Goal: Navigation & Orientation: Understand site structure

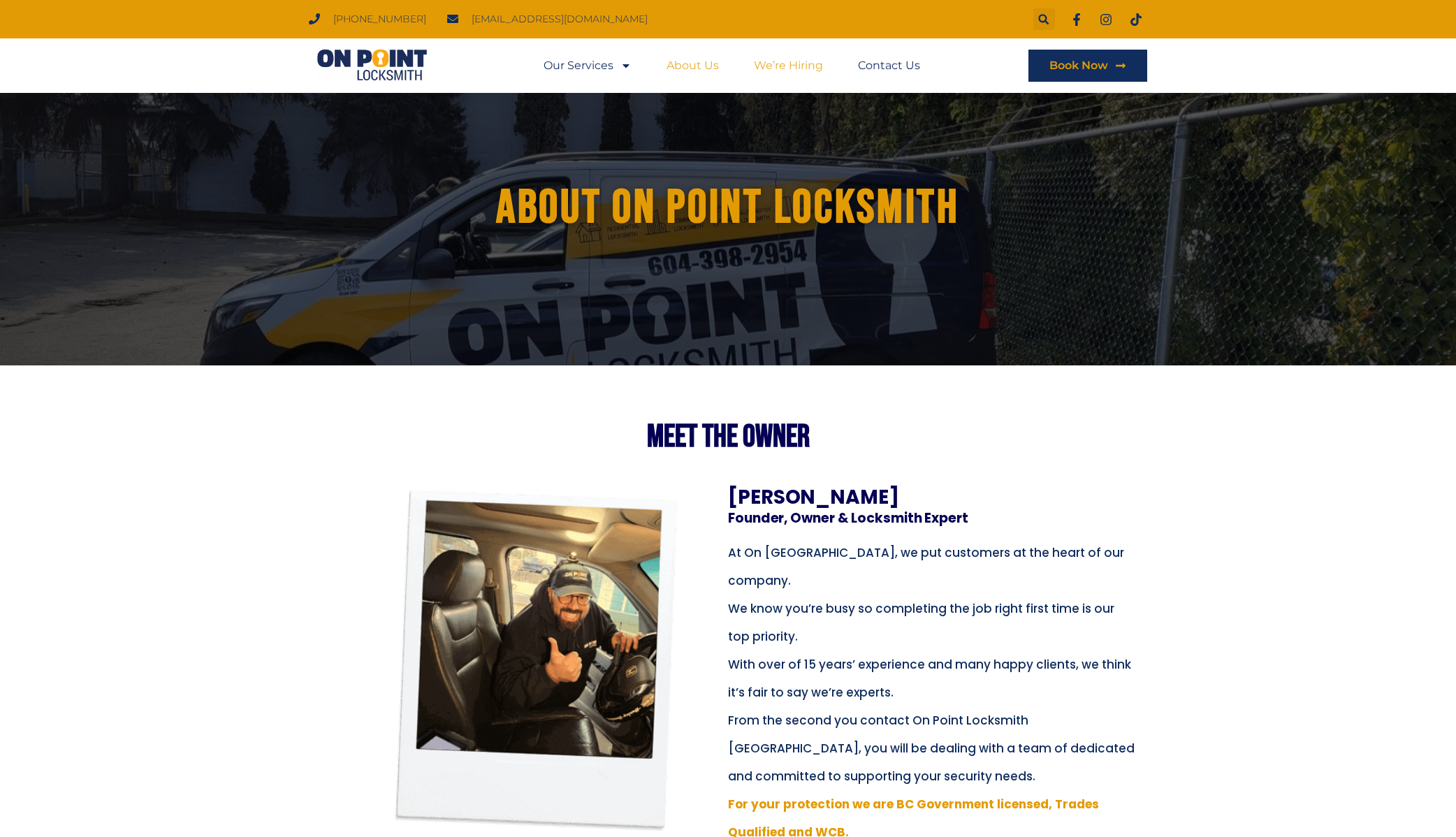
click at [807, 72] on link "We’re Hiring" at bounding box center [788, 65] width 69 height 32
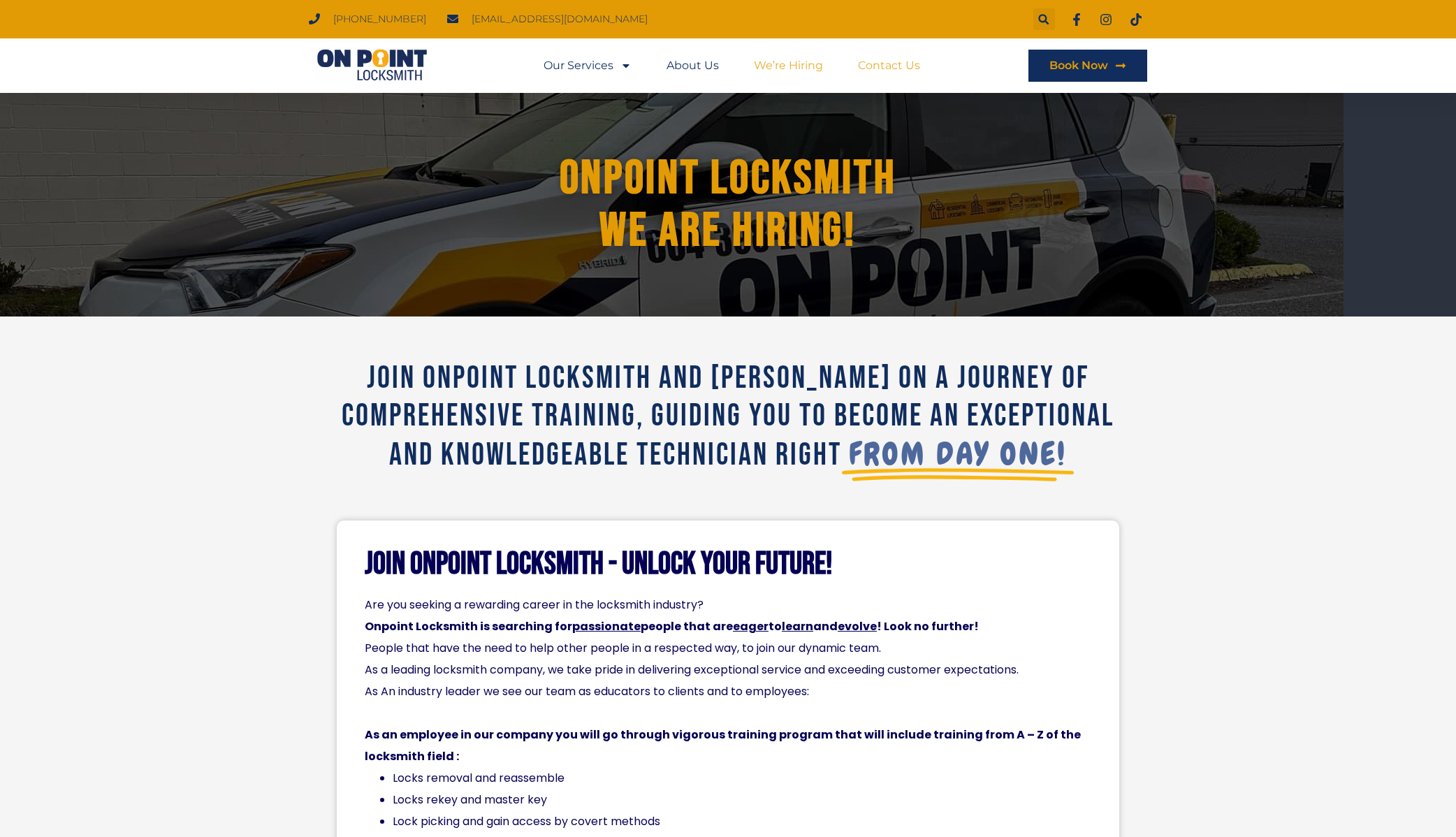
click at [888, 67] on link "Contact Us" at bounding box center [889, 65] width 62 height 32
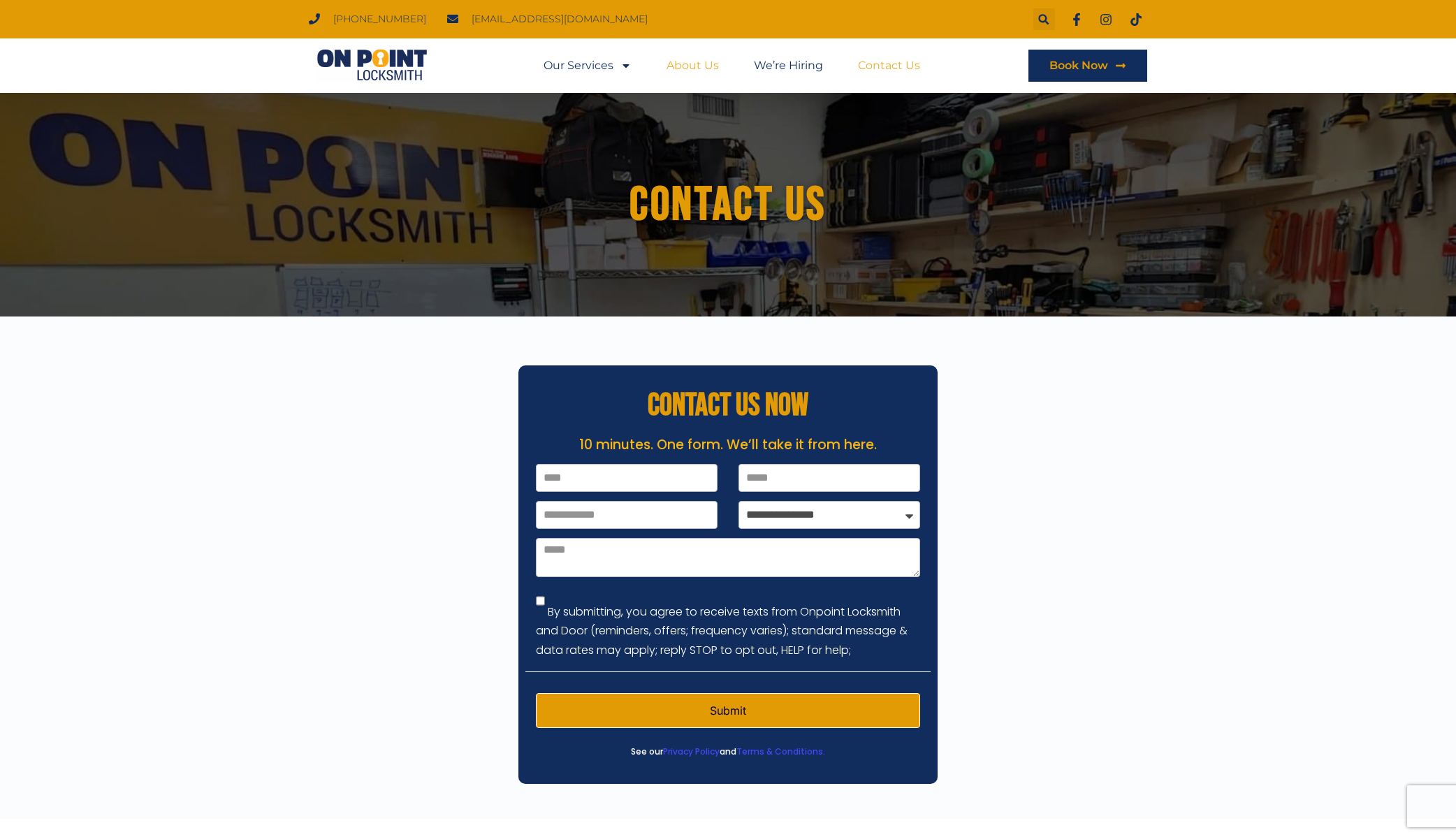
click at [706, 72] on link "About Us" at bounding box center [693, 65] width 52 height 32
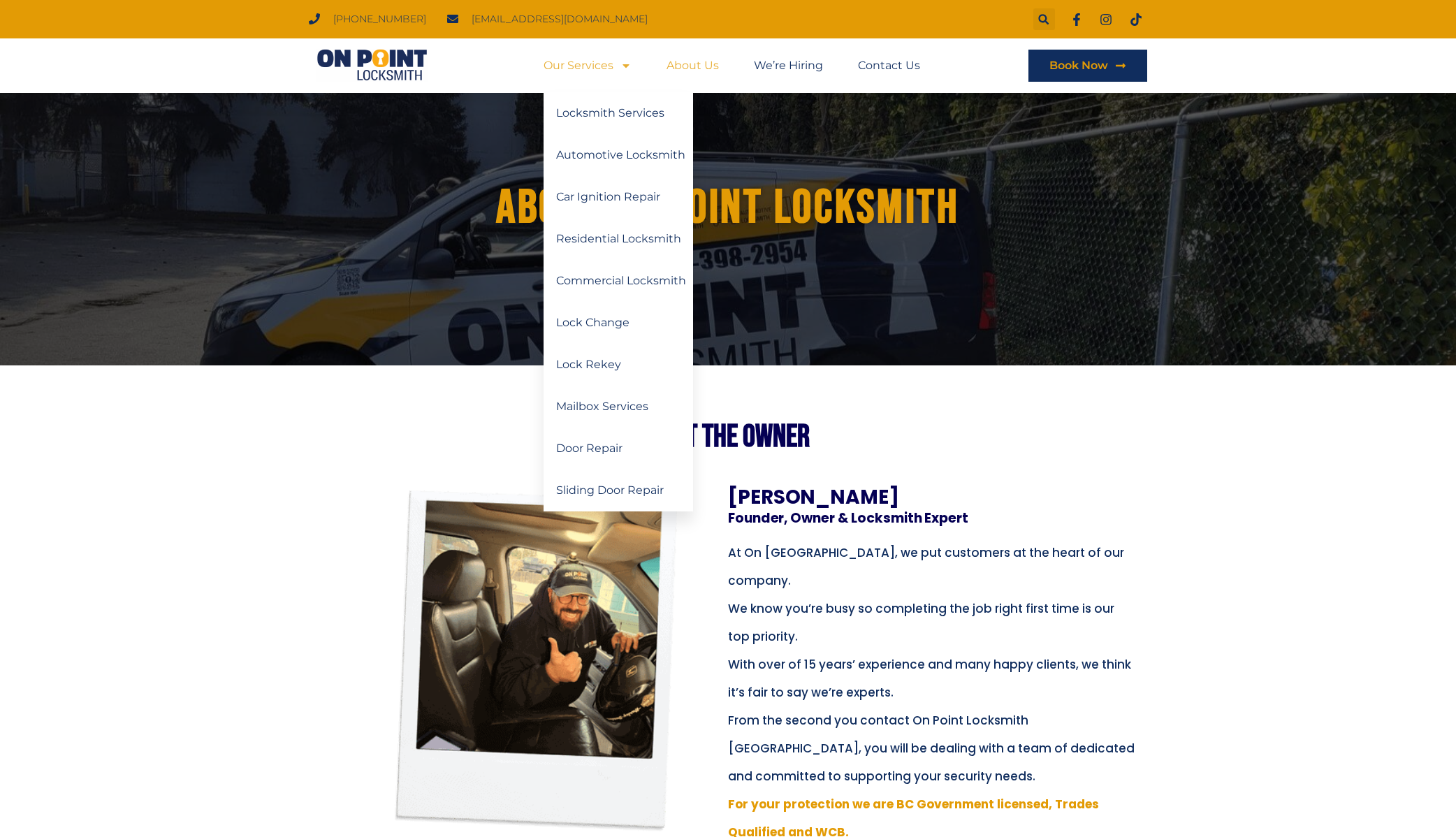
click at [327, 54] on img at bounding box center [372, 66] width 126 height 33
